Goal: Information Seeking & Learning: Obtain resource

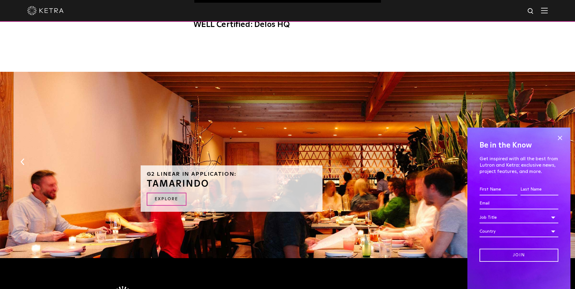
scroll to position [474, 0]
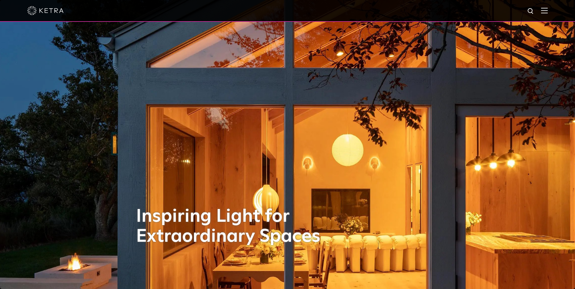
click at [547, 11] on img at bounding box center [544, 11] width 7 height 6
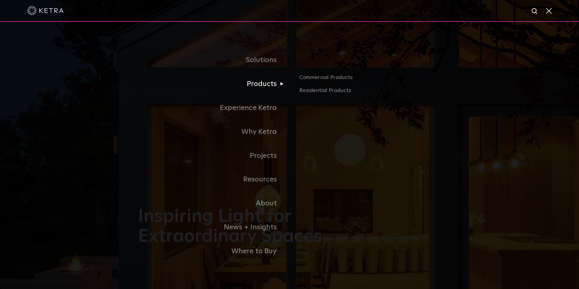
click at [265, 85] on link "Products" at bounding box center [214, 84] width 152 height 24
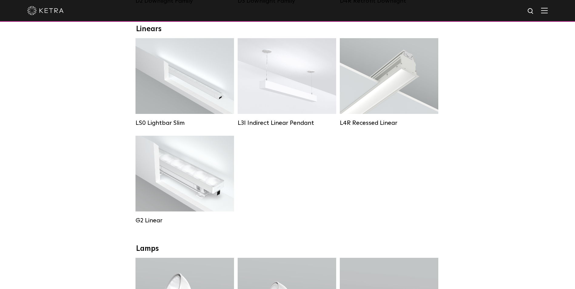
scroll to position [212, 0]
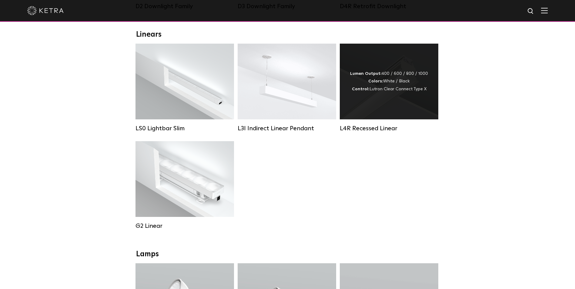
click at [355, 114] on div "Lumen Output: 400 / 600 / 800 / 1000 Colors: White / Black Control: Lutron Clea…" at bounding box center [389, 82] width 98 height 76
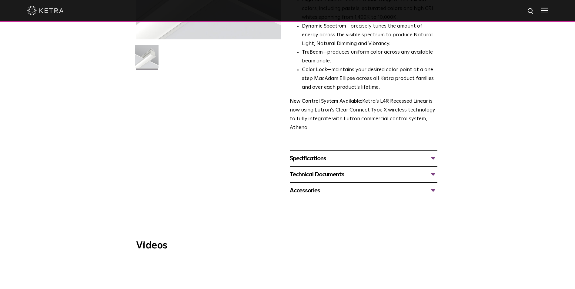
scroll to position [152, 0]
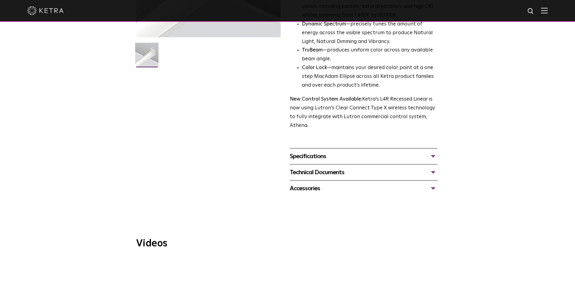
click at [429, 158] on div "Specifications" at bounding box center [364, 157] width 148 height 10
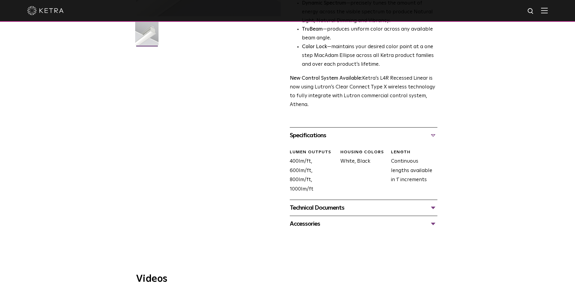
scroll to position [212, 0]
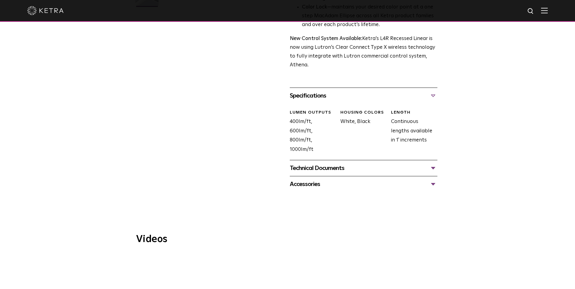
click at [435, 168] on div "Technical Documents" at bounding box center [364, 168] width 148 height 10
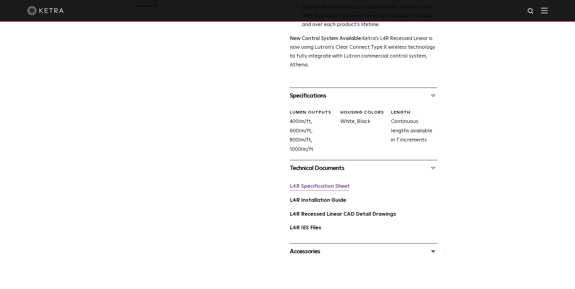
click at [336, 187] on link "L4R Specification Sheet" at bounding box center [320, 186] width 60 height 5
